Goal: Find specific page/section: Find specific page/section

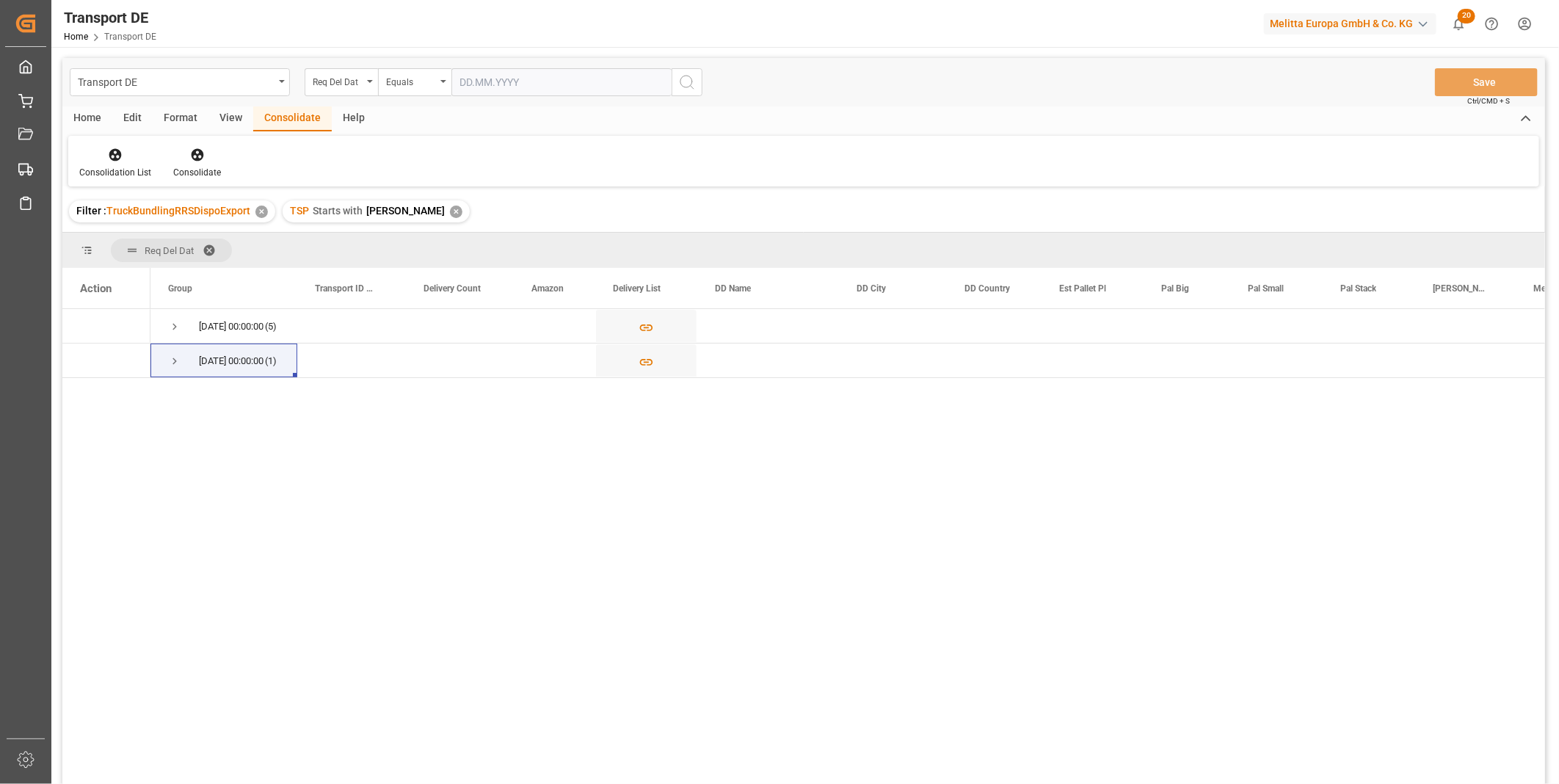
click at [412, 204] on div "TSP Starts with Van R ✕" at bounding box center [376, 211] width 187 height 22
click at [450, 210] on div "✕" at bounding box center [456, 212] width 13 height 13
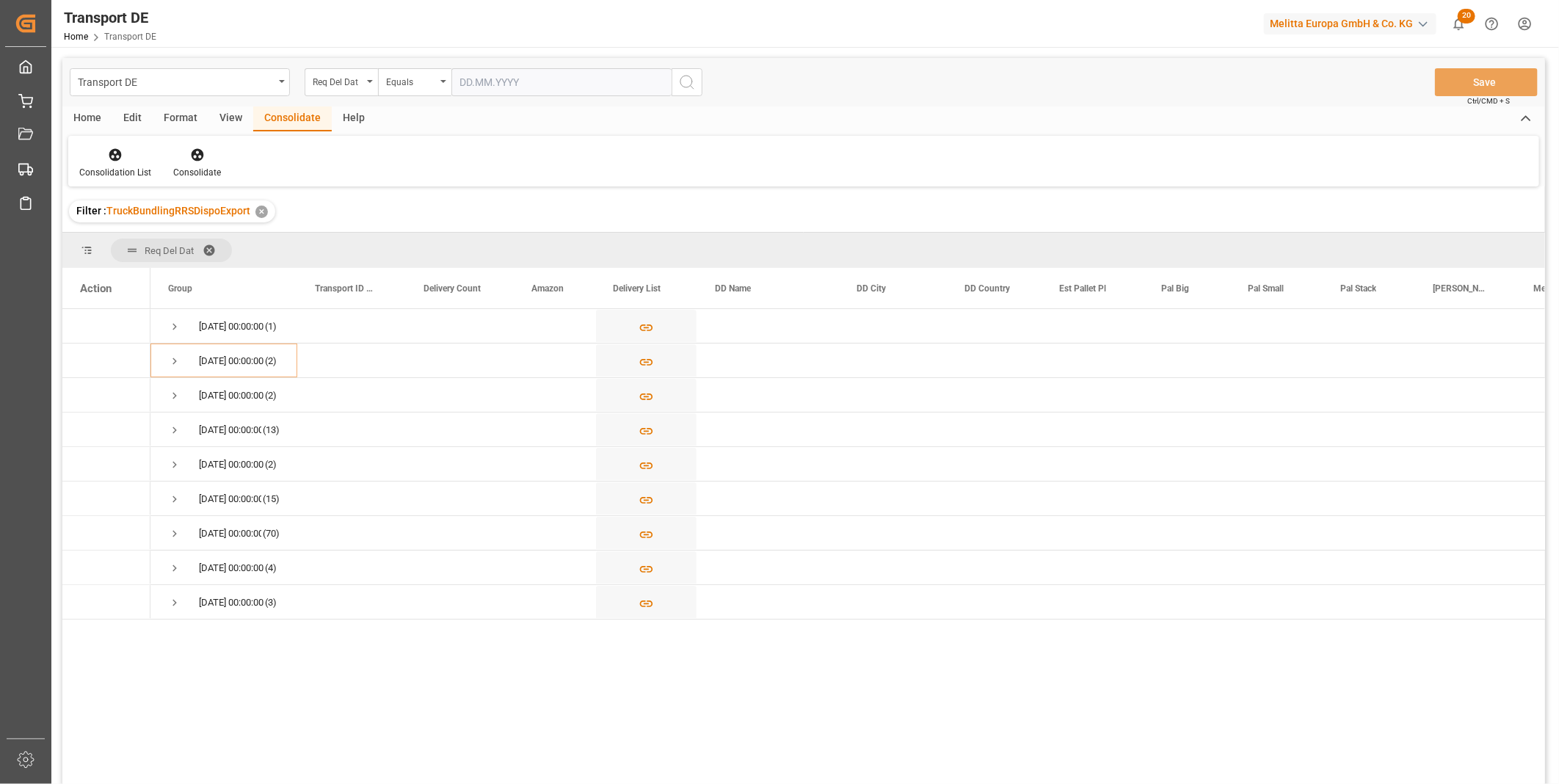
click at [360, 79] on div "Req Del Dat" at bounding box center [338, 80] width 50 height 17
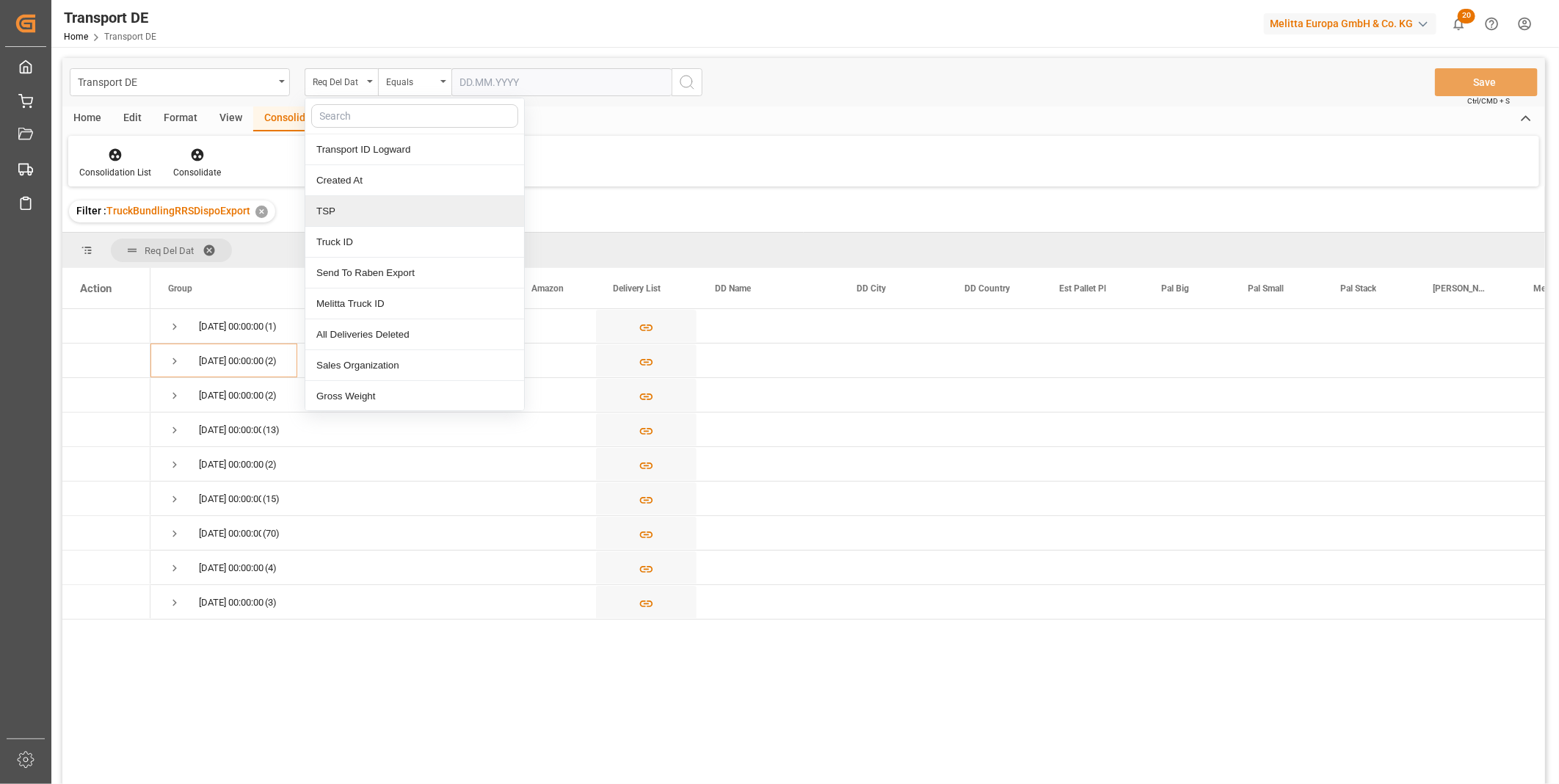
click at [346, 208] on div "TSP" at bounding box center [415, 211] width 219 height 31
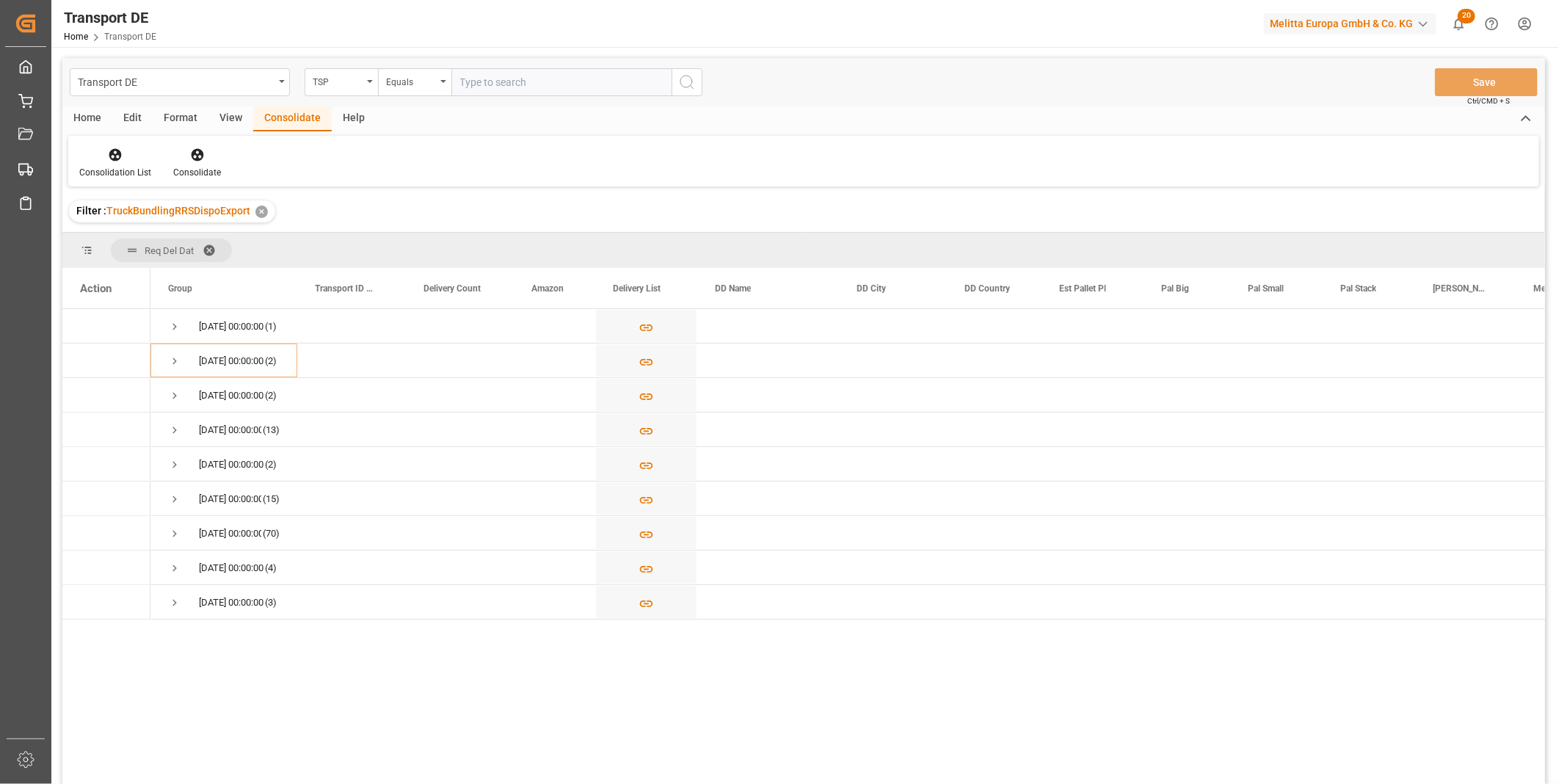
click at [494, 83] on input "text" at bounding box center [562, 82] width 220 height 28
type input "DACHSER COF FOODSERVICE"
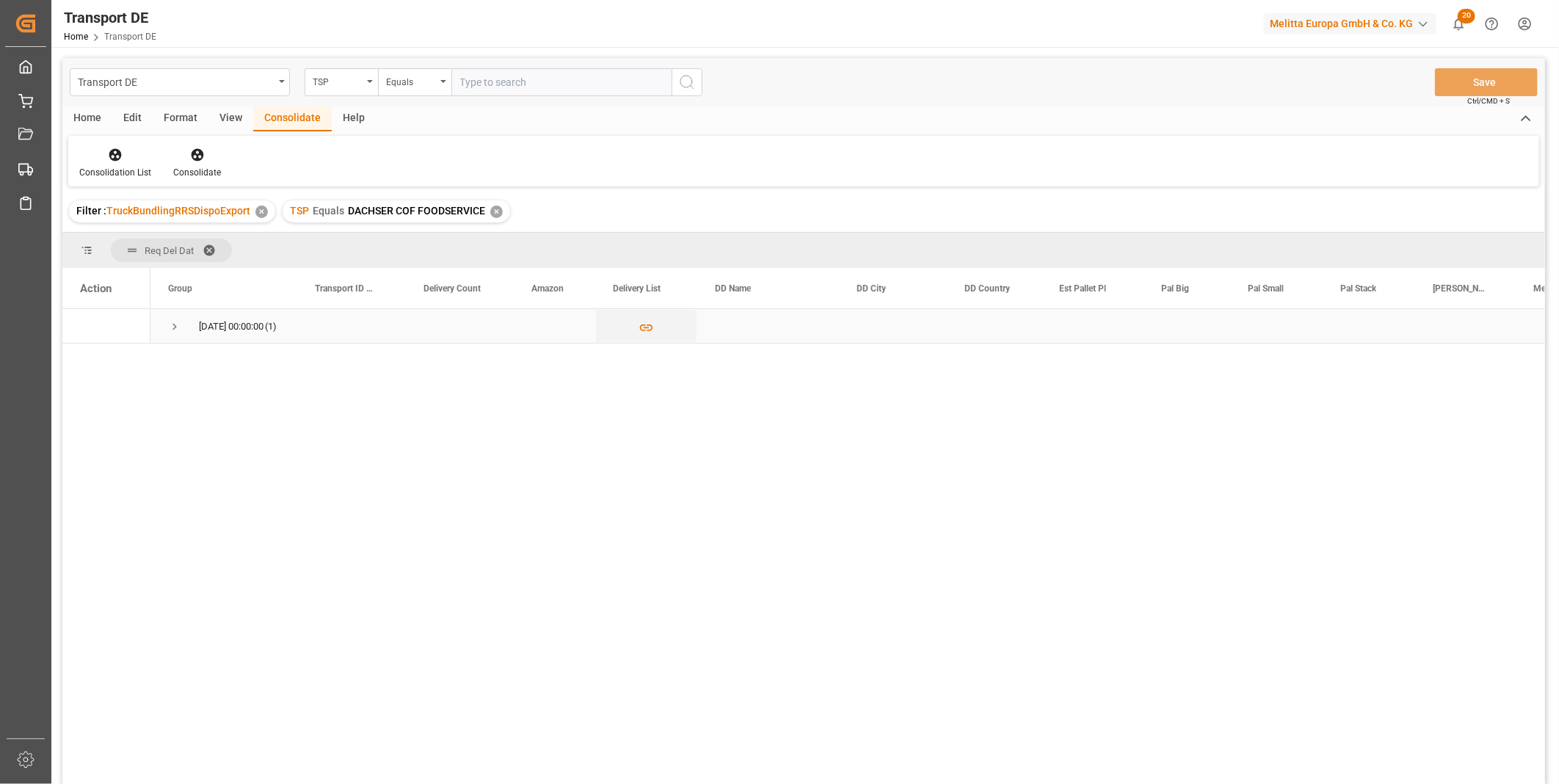
click at [167, 329] on div "[DATE] 00:00:00 (1)" at bounding box center [224, 326] width 147 height 34
click at [165, 327] on div "[DATE] 00:00:00 (1)" at bounding box center [224, 326] width 147 height 34
click at [177, 320] on span "Press SPACE to select this row." at bounding box center [175, 326] width 14 height 14
click at [110, 153] on icon at bounding box center [115, 155] width 13 height 13
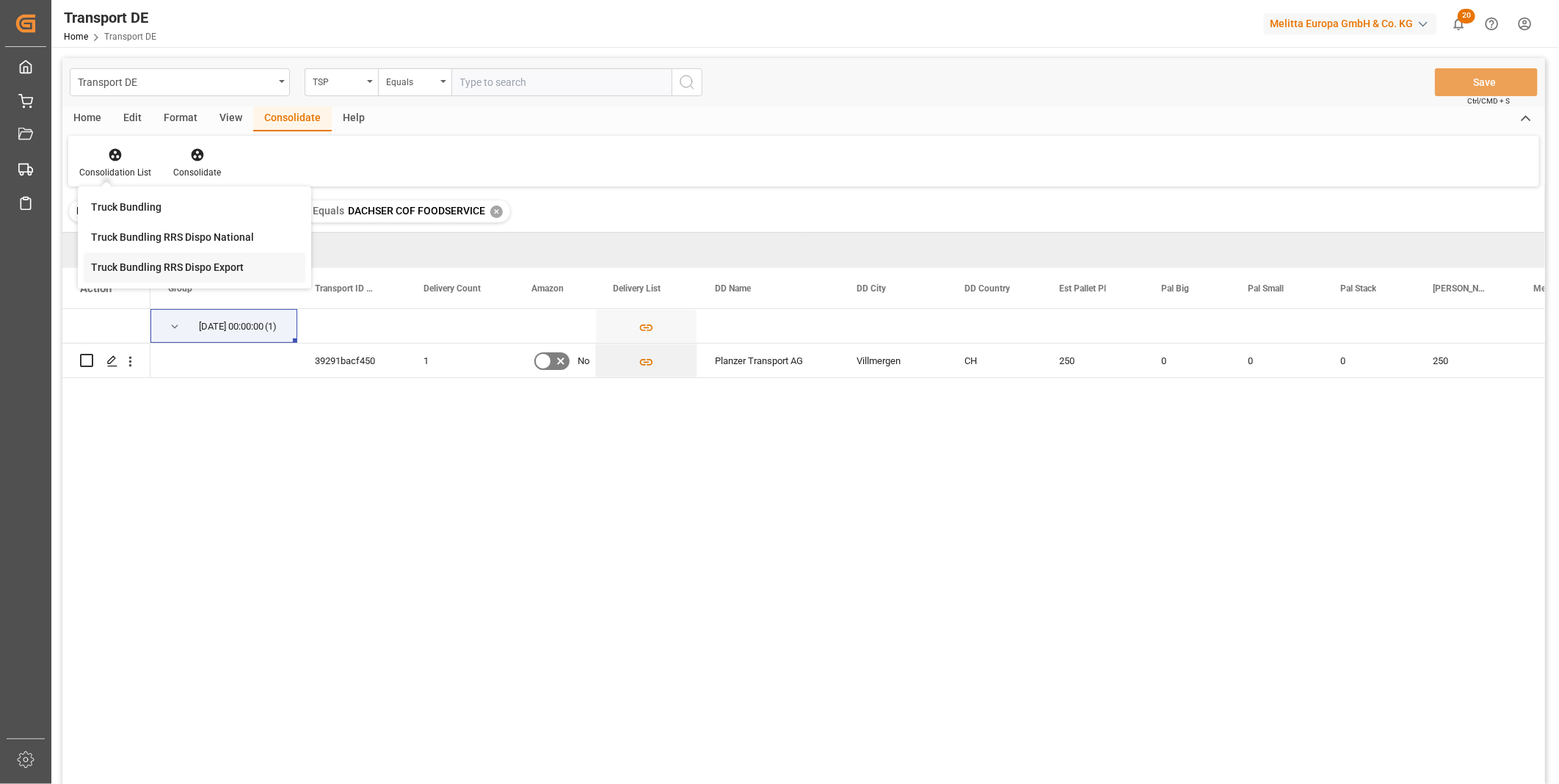
click at [171, 265] on div "Truck Bundling RRS Dispo Export" at bounding box center [167, 268] width 153 height 15
